Goal: Task Accomplishment & Management: Complete application form

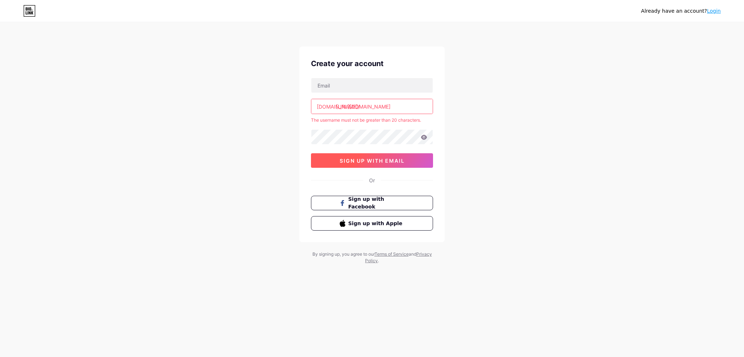
click at [369, 163] on button "sign up with email" at bounding box center [372, 160] width 122 height 15
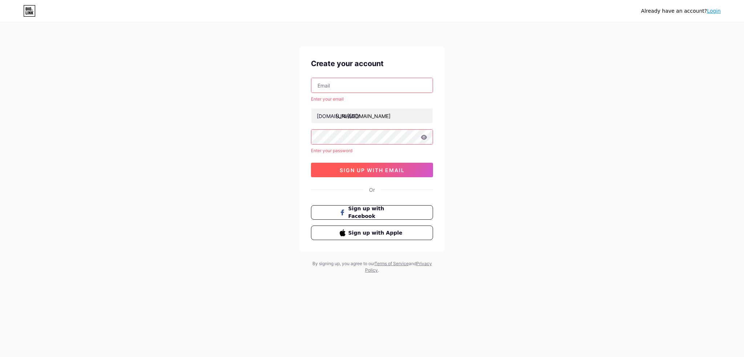
click at [346, 174] on button "sign up with email" at bounding box center [372, 170] width 122 height 15
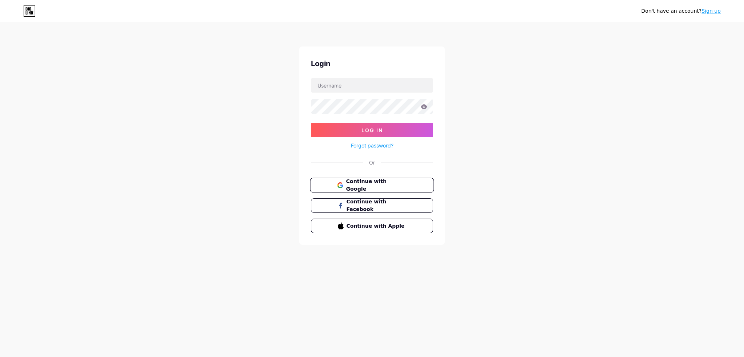
click at [360, 188] on span "Continue with Google" at bounding box center [376, 186] width 61 height 16
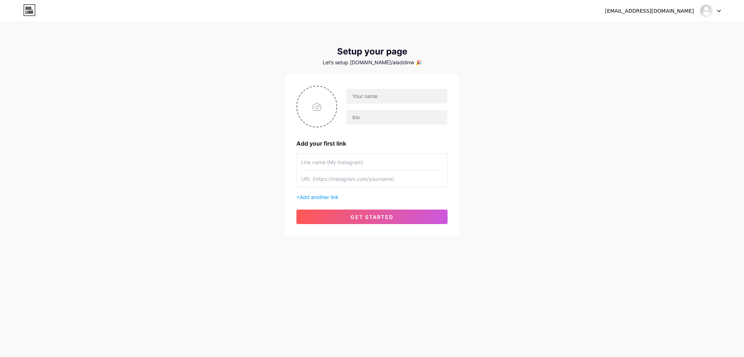
drag, startPoint x: 371, startPoint y: 215, endPoint x: 442, endPoint y: 215, distance: 70.5
click at [371, 215] on span "get started" at bounding box center [372, 217] width 43 height 6
